Goal: Find specific page/section: Find specific page/section

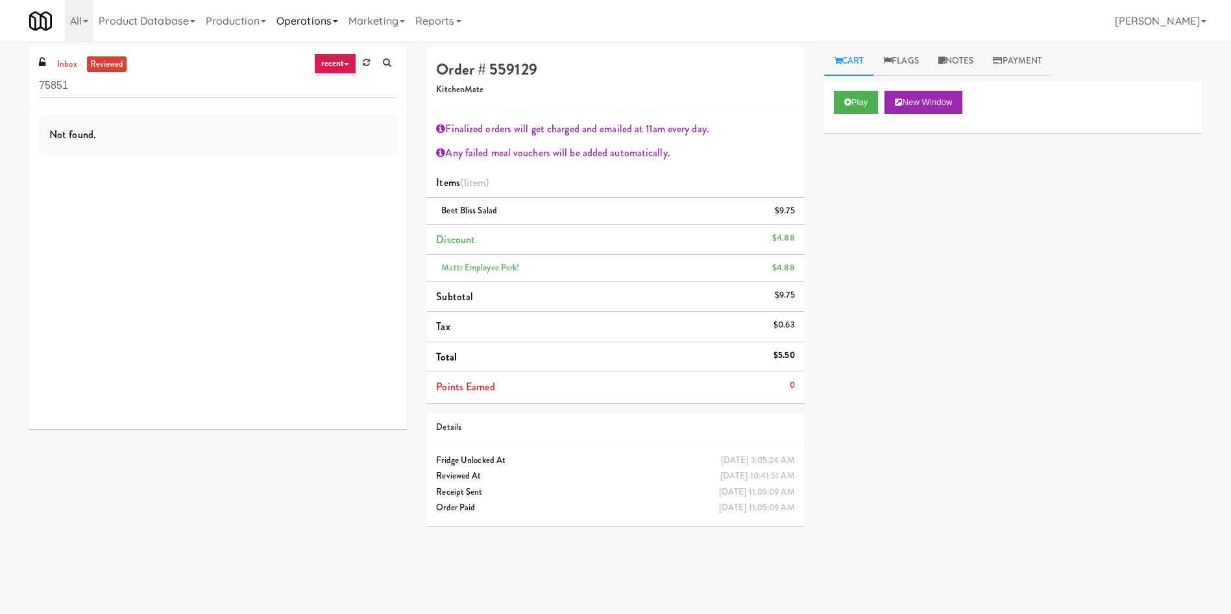
click at [311, 27] on link "Operations" at bounding box center [307, 21] width 72 height 42
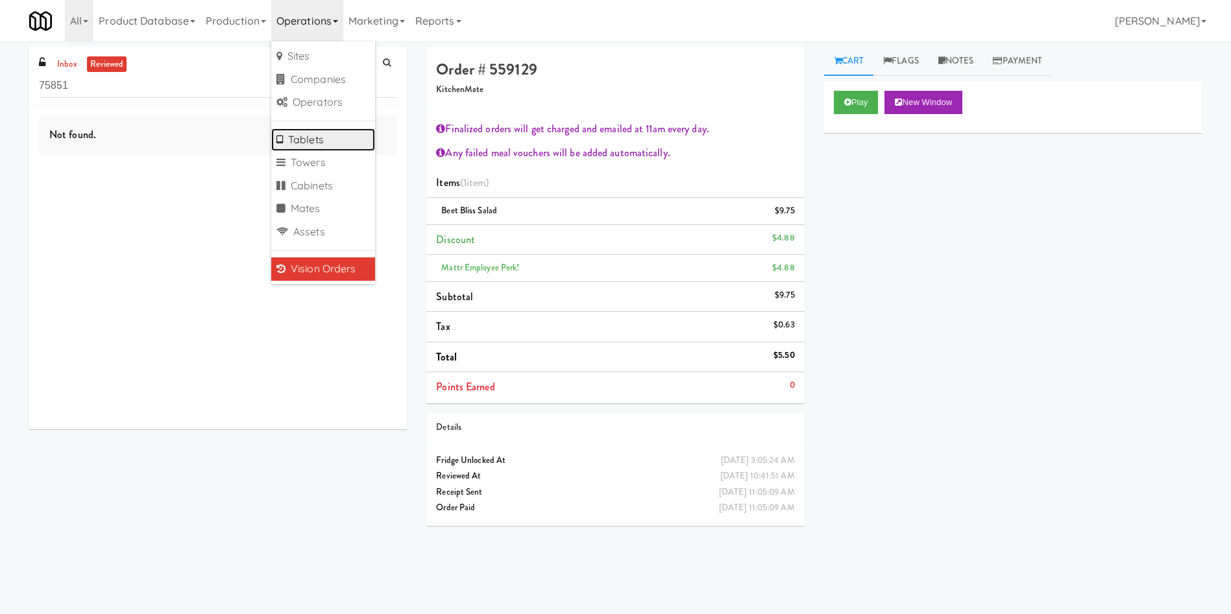
click at [335, 143] on link "Tablets" at bounding box center [323, 139] width 104 height 23
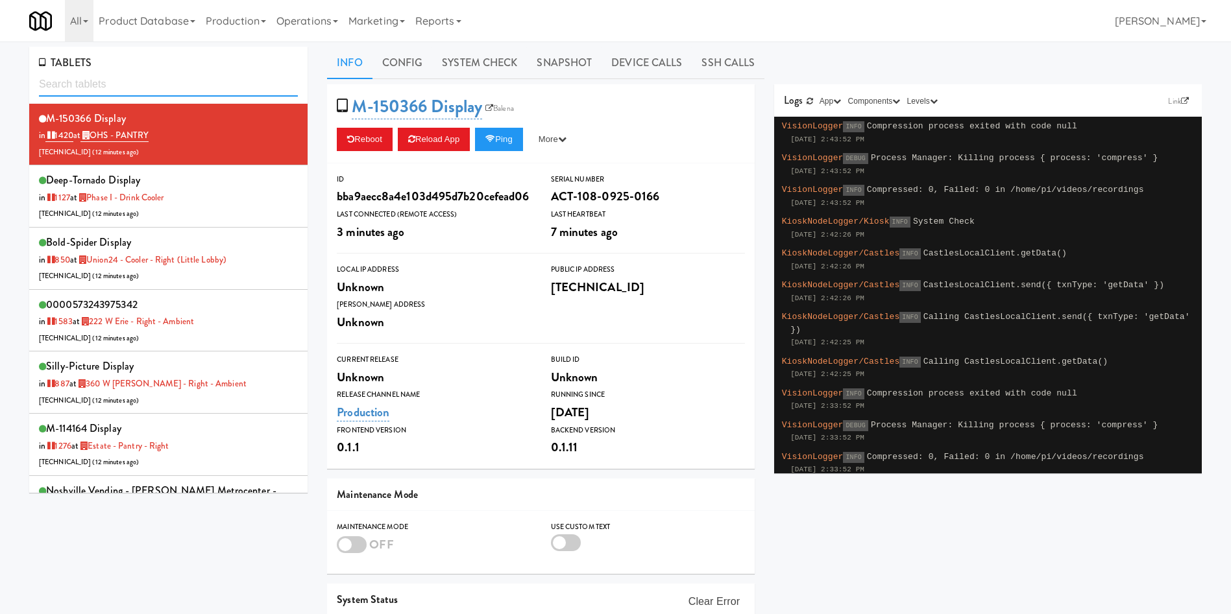
click at [139, 87] on input "text" at bounding box center [168, 85] width 259 height 24
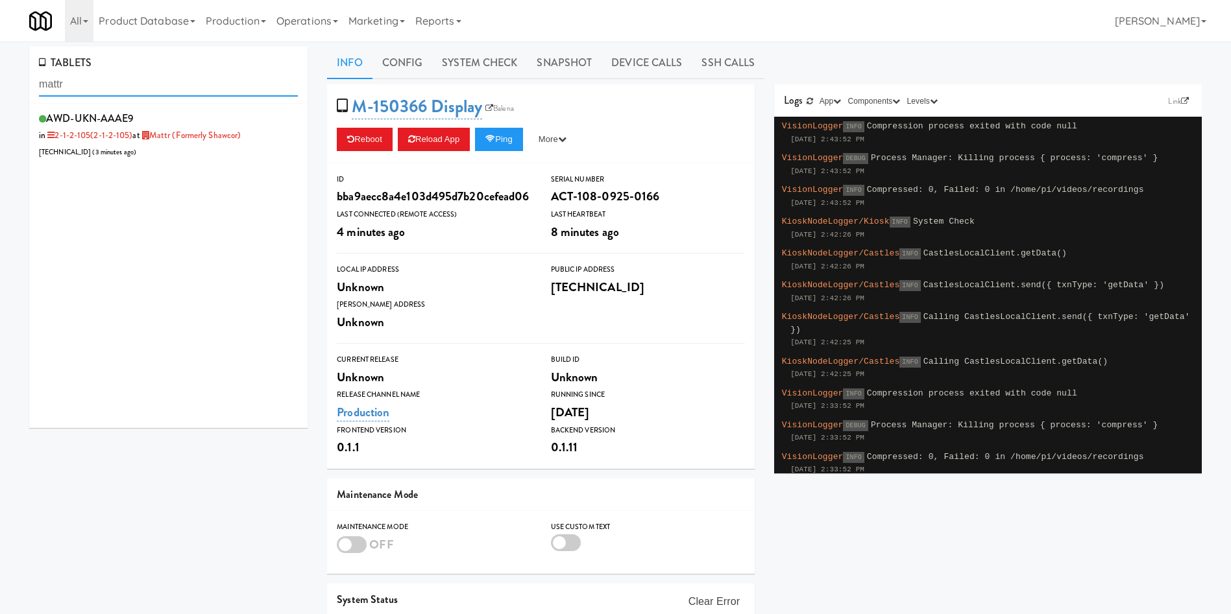
type input "mattr"
click at [264, 165] on div "AWD-UKN-AAAE9 in 2-1-2-105 (2-1-2-105) at Mattr (formerly Shawcor) [TECHNICAL_I…" at bounding box center [168, 266] width 278 height 324
click at [234, 156] on div "AWD-UKN-AAAE9 in 2-1-2-105 (2-1-2-105) at Mattr (formerly Shawcor) [TECHNICAL_I…" at bounding box center [168, 134] width 259 height 51
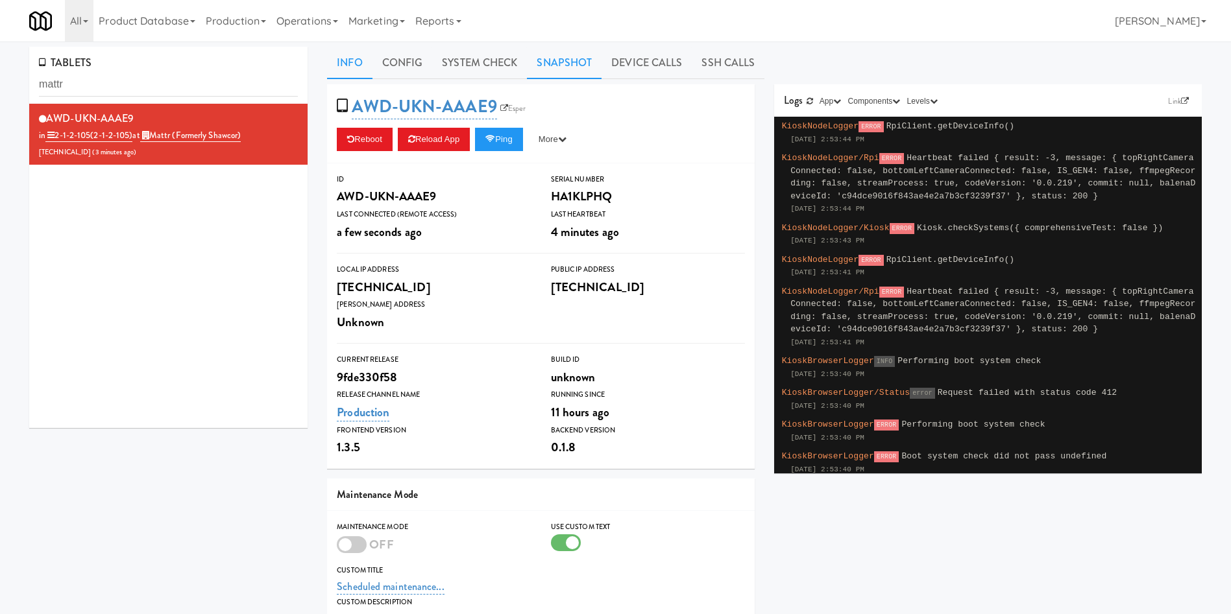
click at [582, 59] on link "Snapshot" at bounding box center [564, 63] width 75 height 32
